Goal: Task Accomplishment & Management: Complete application form

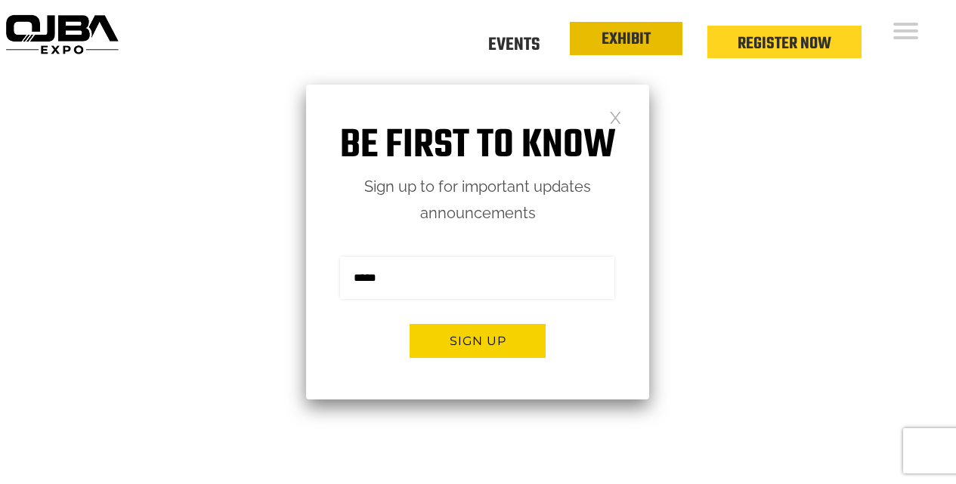
click at [622, 35] on link "EXHIBIT" at bounding box center [625, 39] width 49 height 26
click at [612, 120] on link at bounding box center [615, 116] width 13 height 13
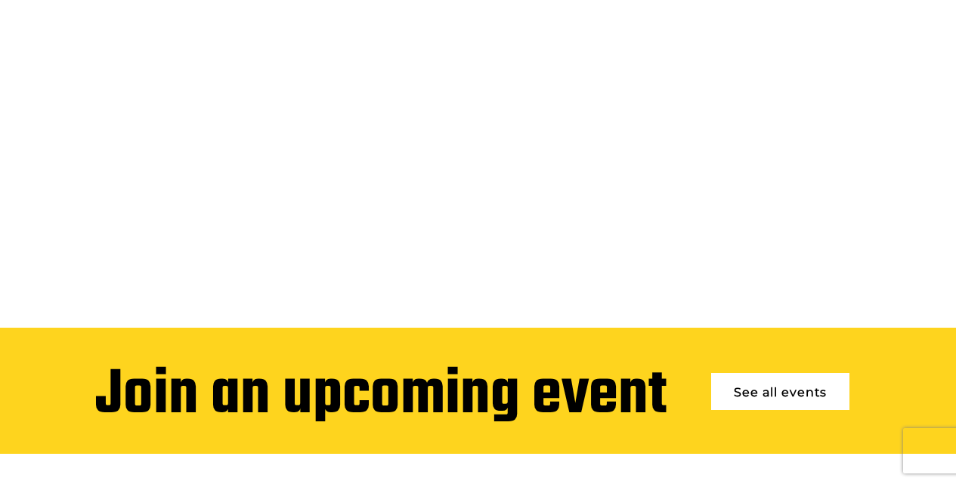
scroll to position [227, 0]
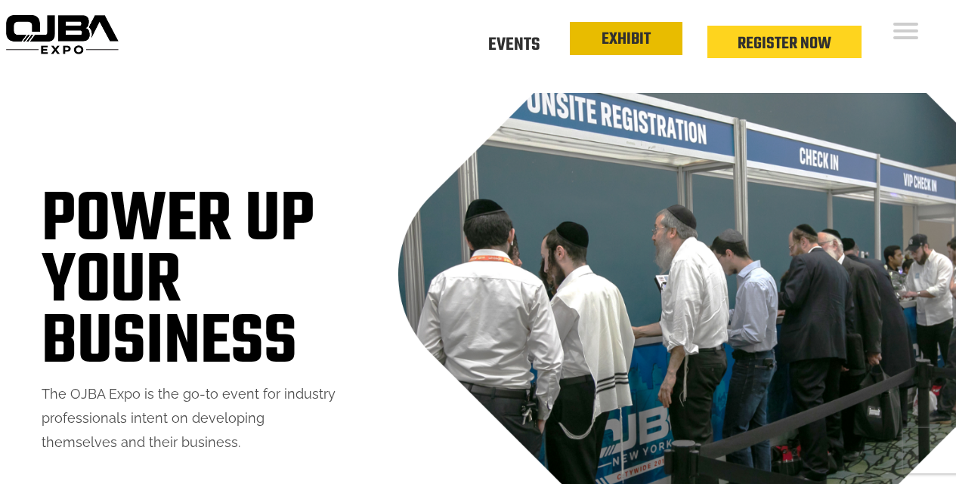
click at [620, 42] on link "EXHIBIT" at bounding box center [625, 39] width 49 height 26
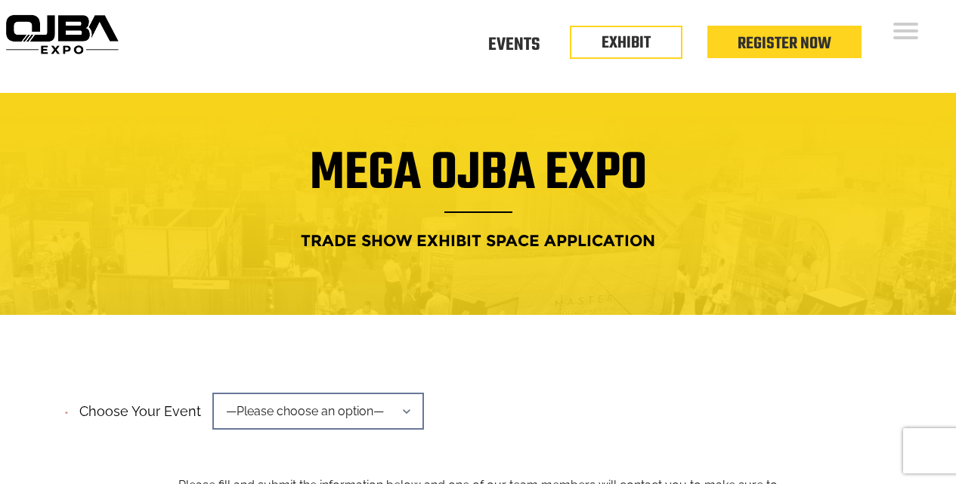
click at [400, 413] on span "—Please choose an option—" at bounding box center [318, 411] width 212 height 37
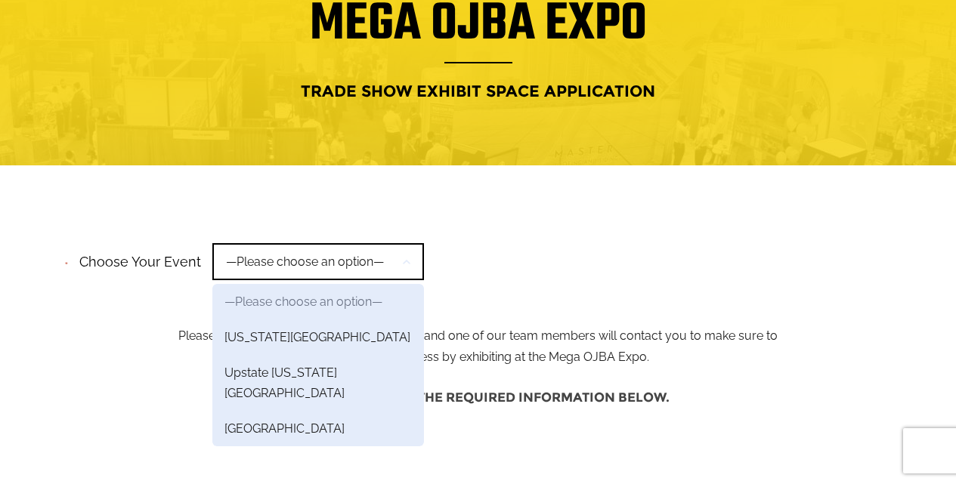
scroll to position [151, 0]
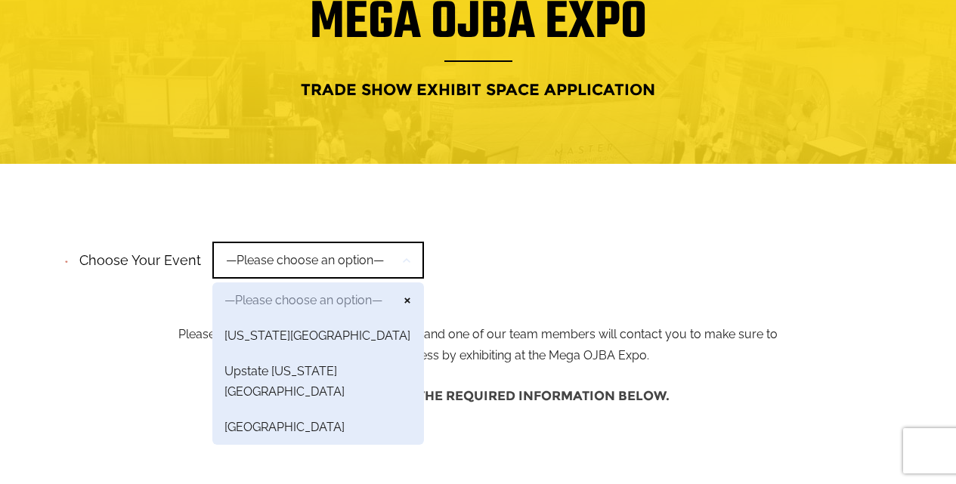
click at [406, 295] on link "—Please choose an option—" at bounding box center [318, 301] width 212 height 36
click at [399, 286] on link "—Please choose an option—" at bounding box center [318, 301] width 212 height 36
click at [549, 246] on div "**********" at bounding box center [478, 264] width 831 height 57
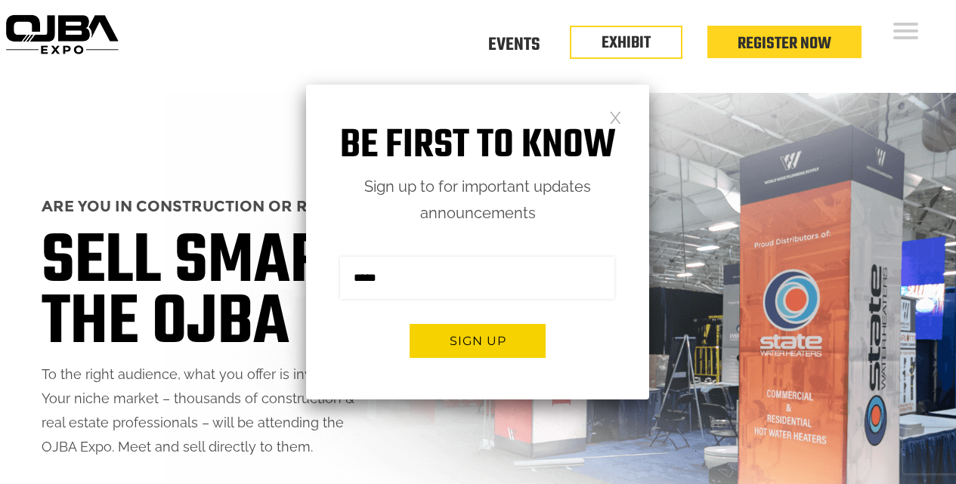
click at [612, 118] on link at bounding box center [615, 116] width 13 height 13
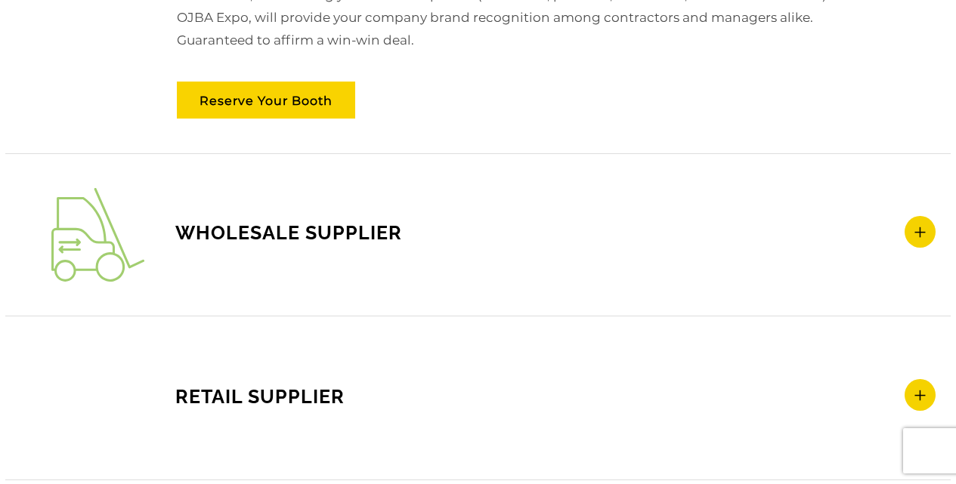
scroll to position [2418, 0]
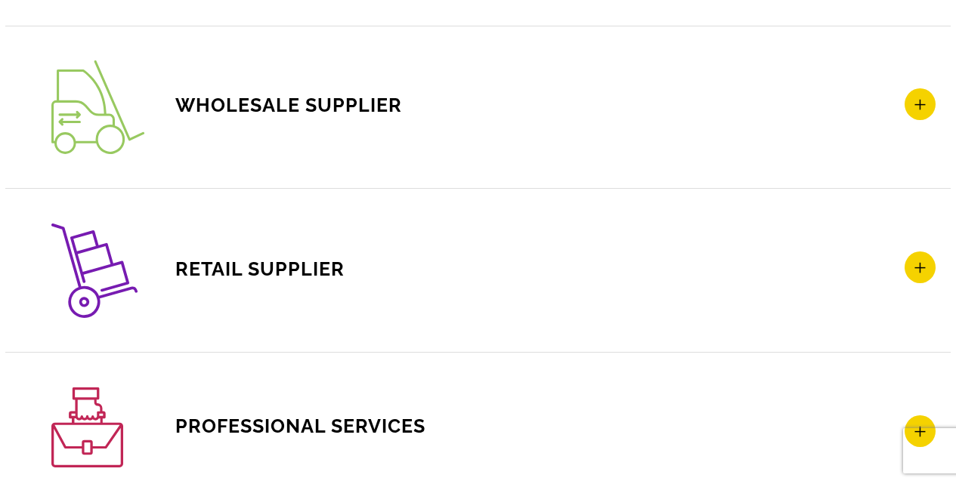
click at [267, 103] on span "WHOLESALE SUPPLIER" at bounding box center [226, 105] width 351 height 23
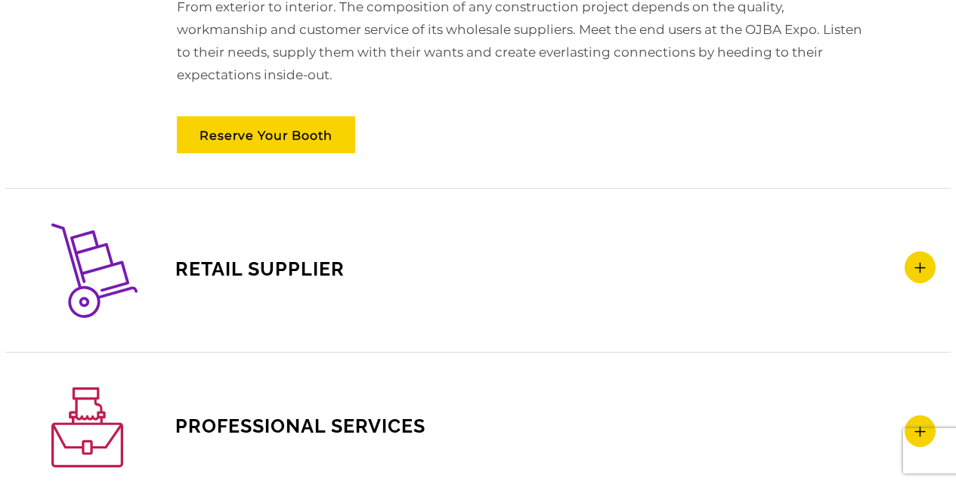
click at [216, 261] on span "RETAIL SUPPLIER" at bounding box center [197, 269] width 293 height 23
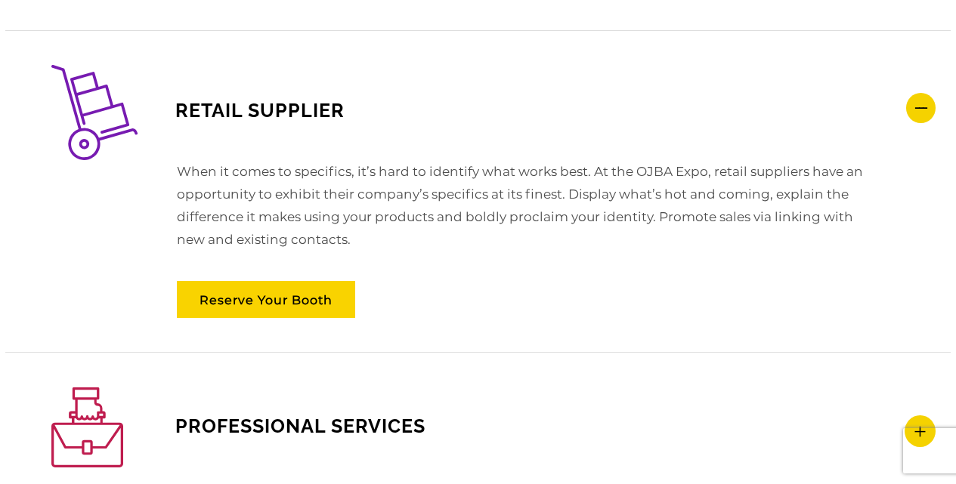
click at [243, 103] on span "RETAIL SUPPLIER" at bounding box center [197, 110] width 293 height 23
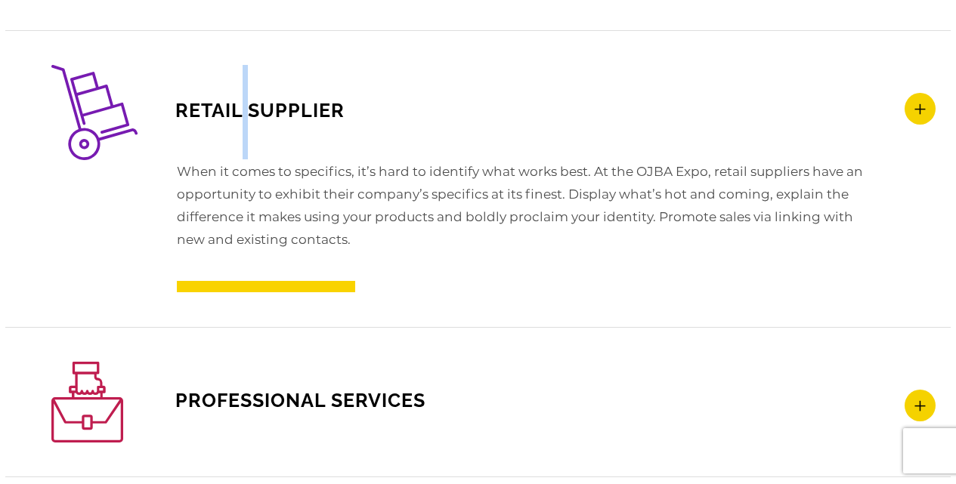
click at [243, 103] on span "RETAIL SUPPLIER" at bounding box center [197, 110] width 293 height 23
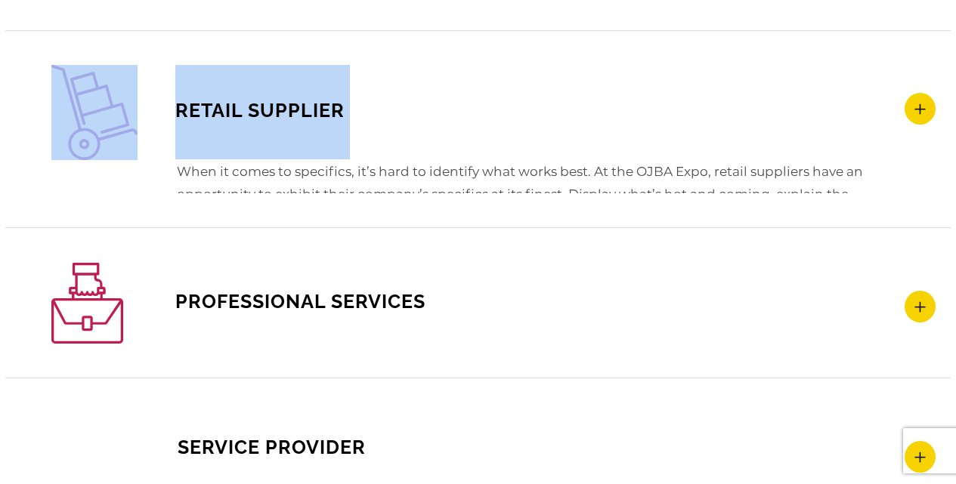
click at [243, 103] on span "RETAIL SUPPLIER" at bounding box center [197, 110] width 293 height 23
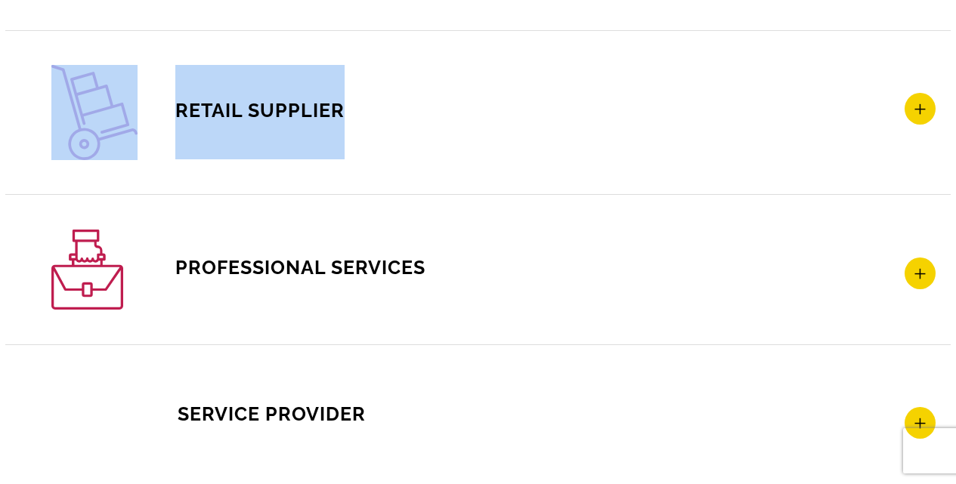
click at [444, 100] on h4 "RETAIL SUPPLIER" at bounding box center [493, 112] width 884 height 94
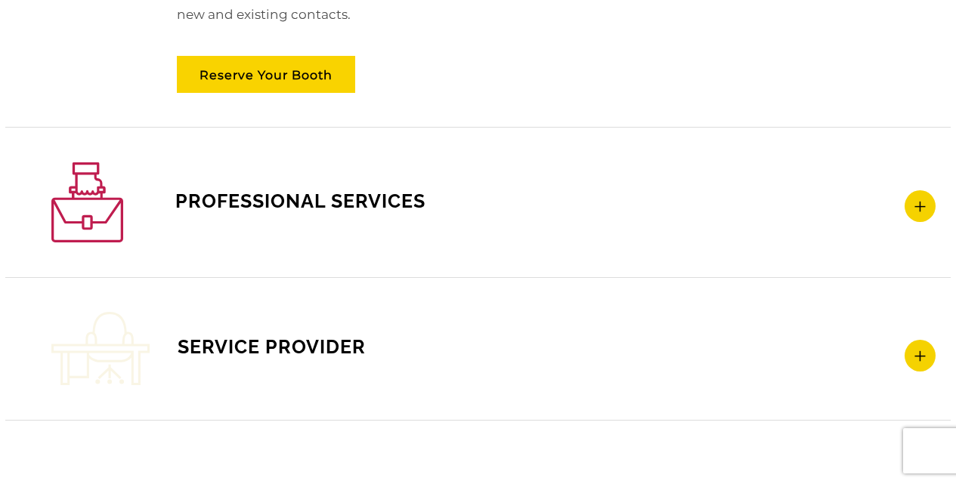
scroll to position [2644, 0]
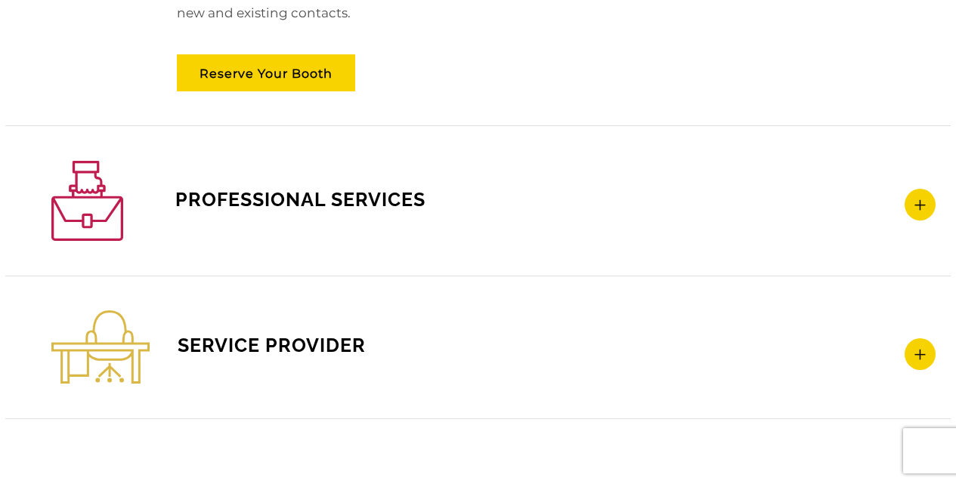
click at [319, 195] on span "PROFESSIONAL SERVICES" at bounding box center [238, 199] width 374 height 23
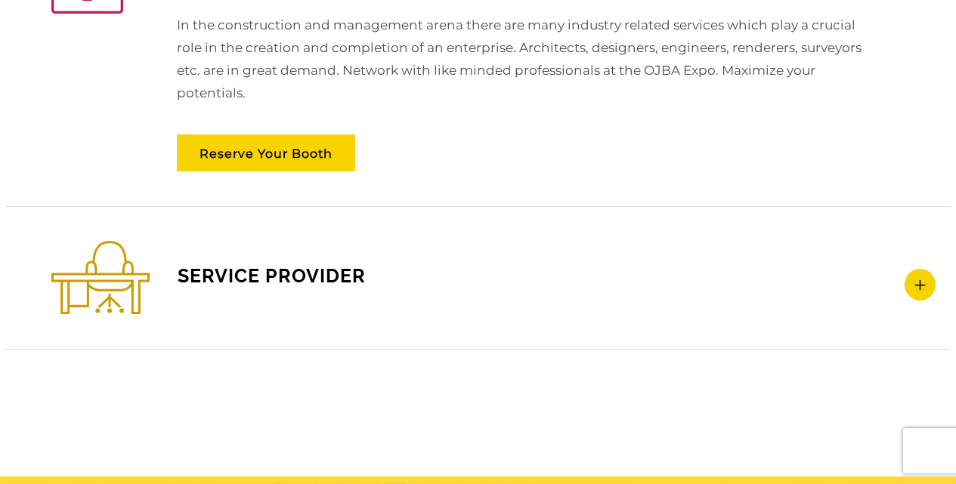
scroll to position [2792, 0]
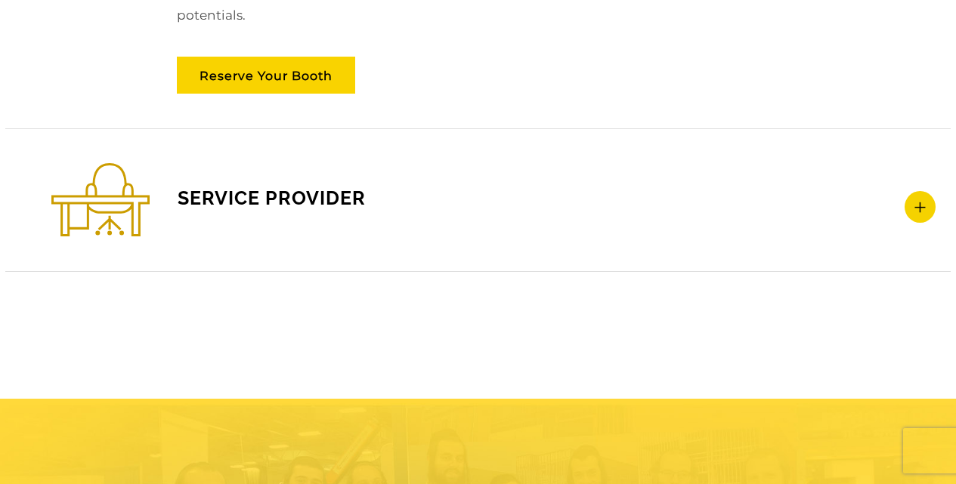
click at [230, 199] on span "SERVICE PROVIDER" at bounding box center [208, 198] width 314 height 23
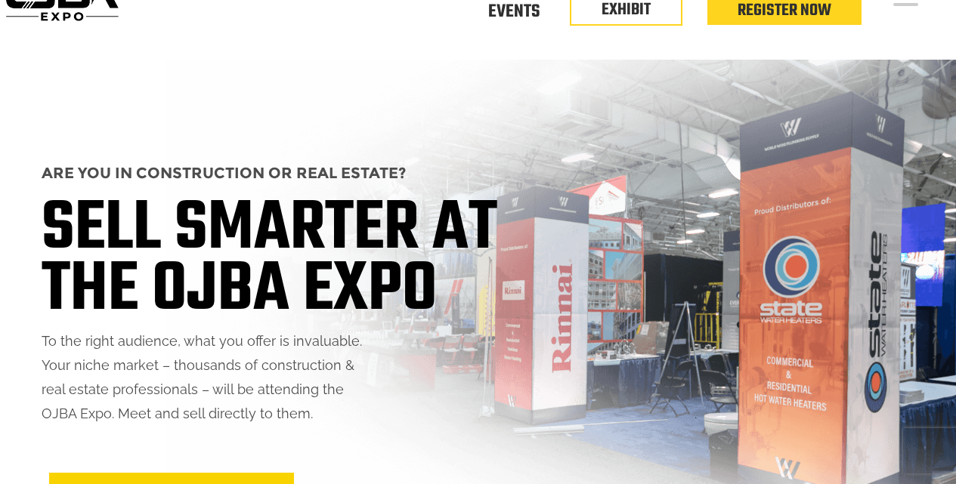
scroll to position [0, 0]
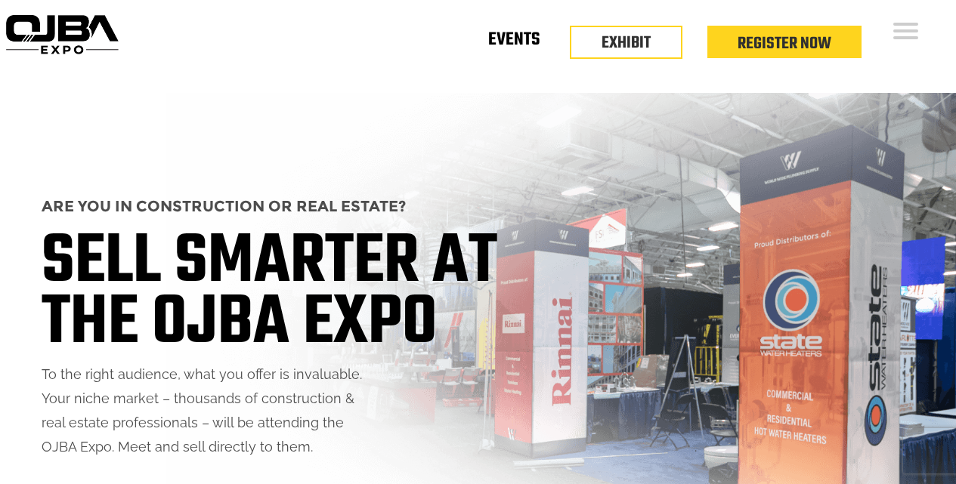
click at [518, 41] on link "Events" at bounding box center [513, 42] width 51 height 5
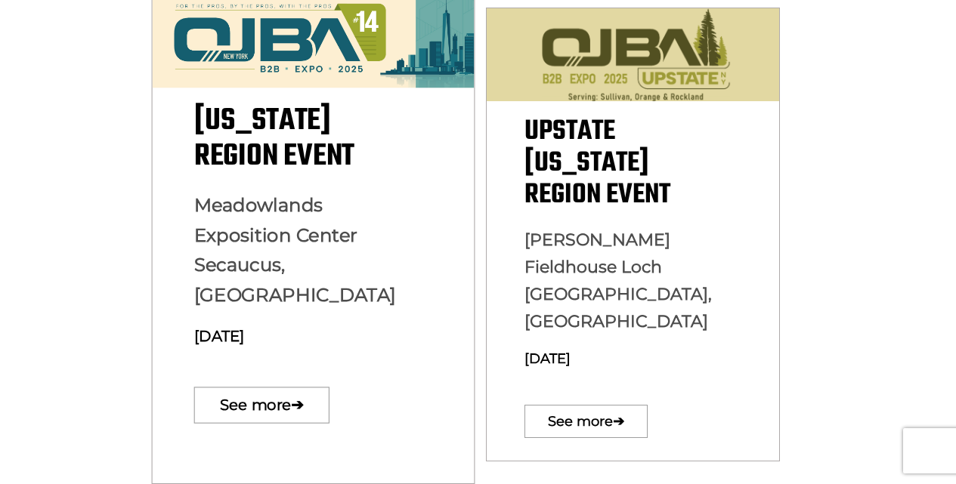
scroll to position [529, 0]
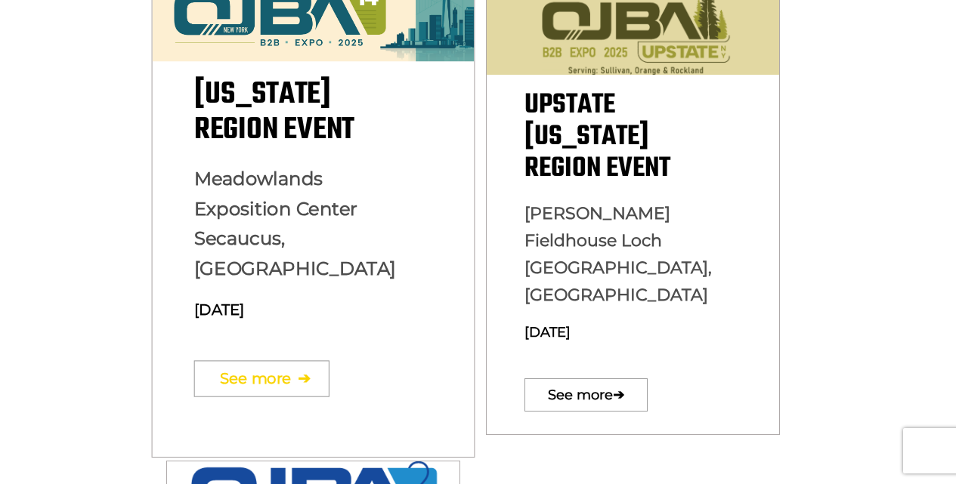
click at [280, 360] on link "See more ➔" at bounding box center [260, 378] width 135 height 36
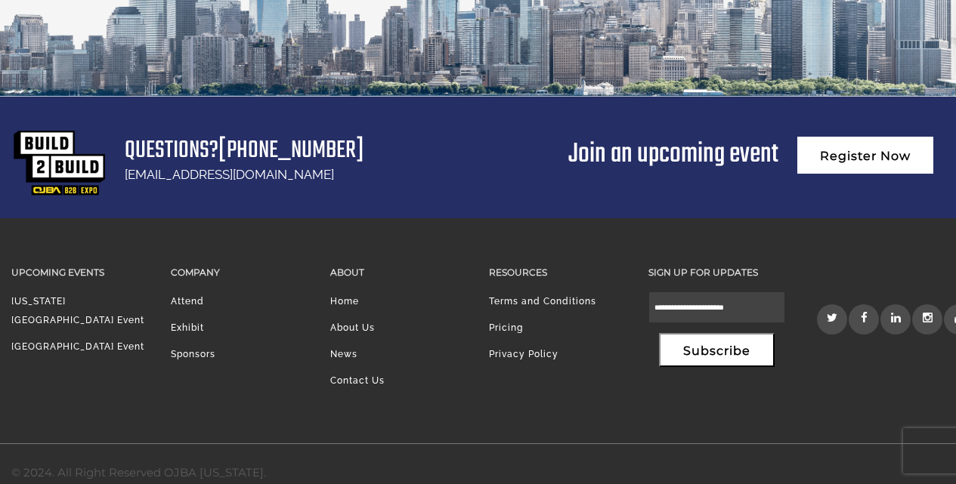
scroll to position [2865, 0]
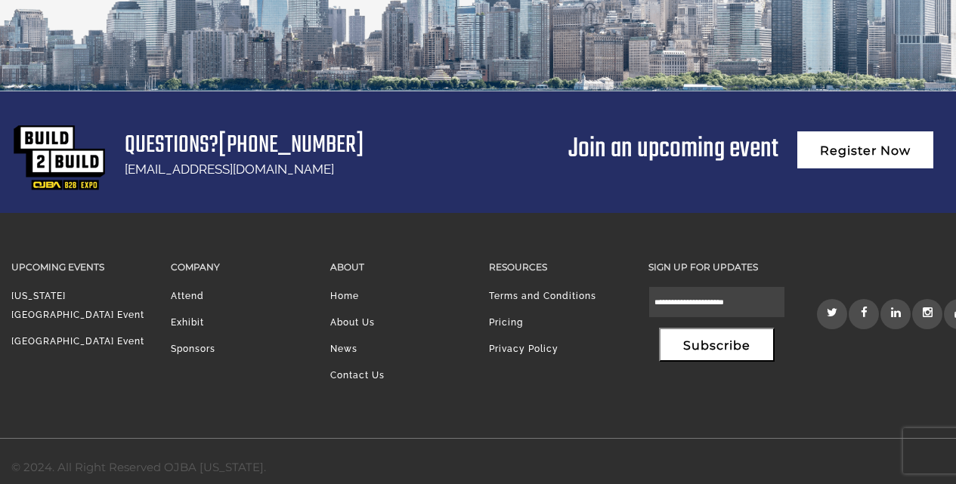
click at [190, 317] on link "Exhibit" at bounding box center [187, 322] width 33 height 11
